Goal: Navigation & Orientation: Find specific page/section

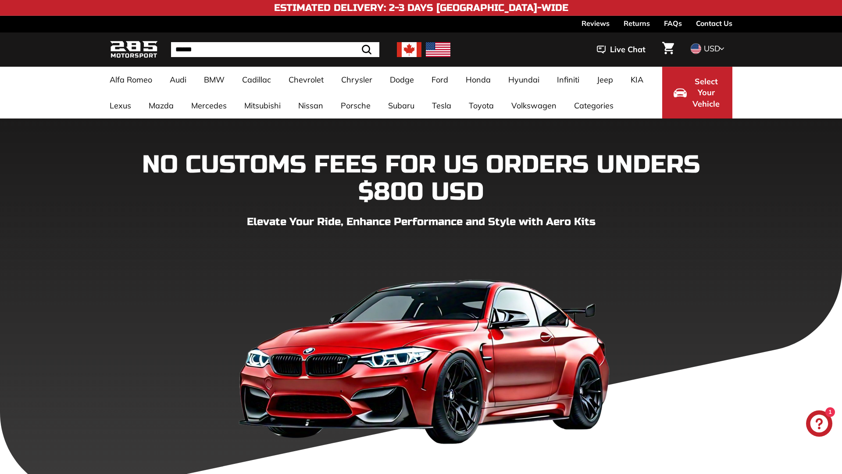
click at [367, 50] on icon ".cls-1{fill:none;stroke:#000;stroke-miterlimit:10;stroke-width:2px}" at bounding box center [366, 49] width 12 height 12
